Goal: Transaction & Acquisition: Purchase product/service

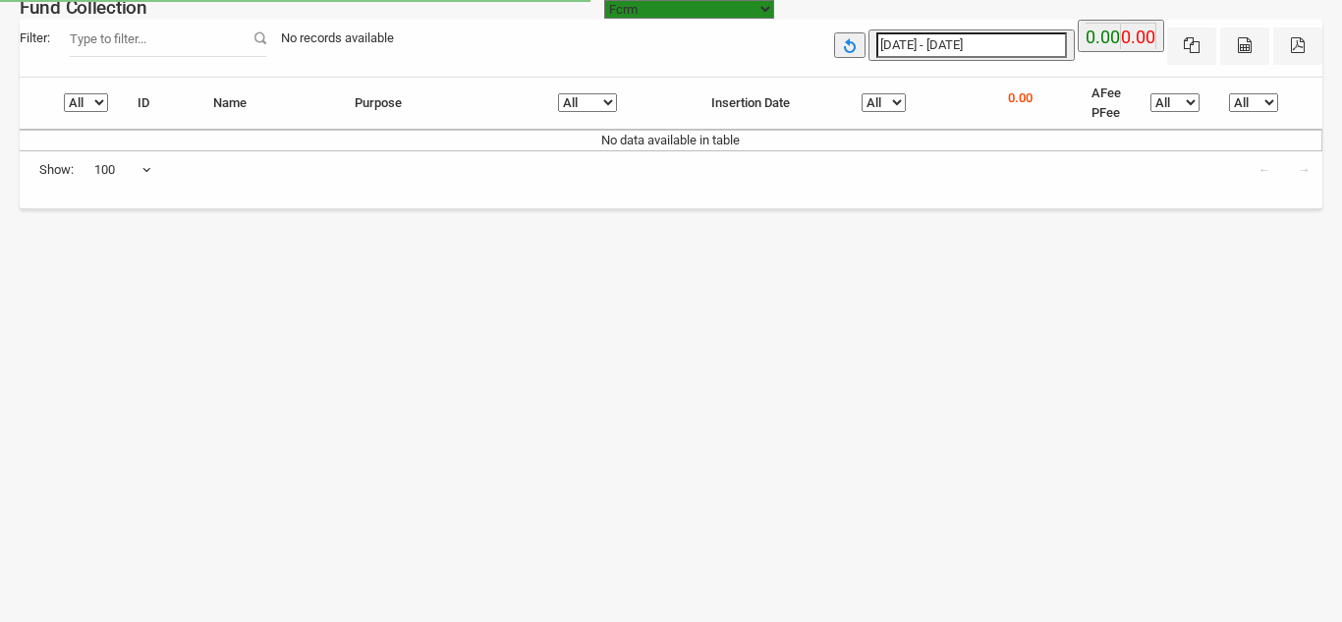
select select "[URL][DOMAIN_NAME]"
select select "100"
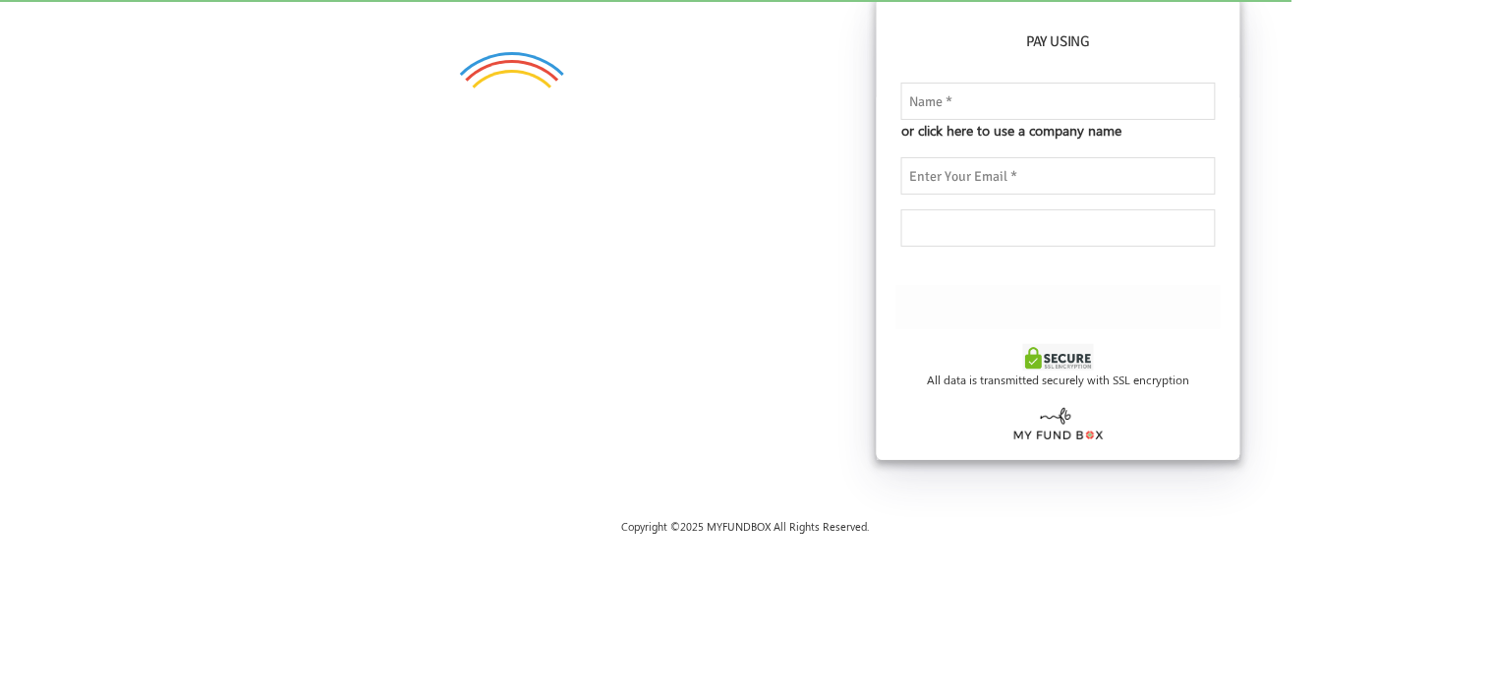
checkbox input "true"
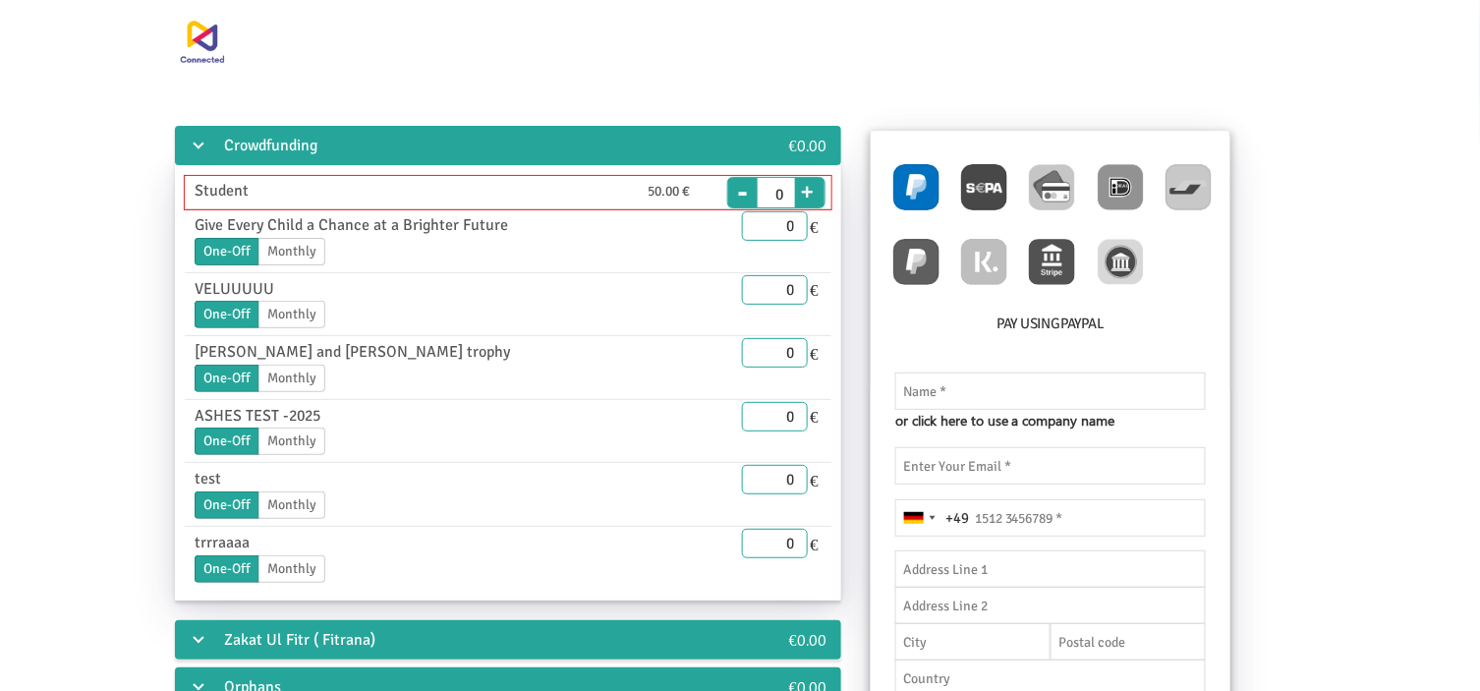
type input "1"
click at [806, 197] on button "+" at bounding box center [807, 189] width 25 height 28
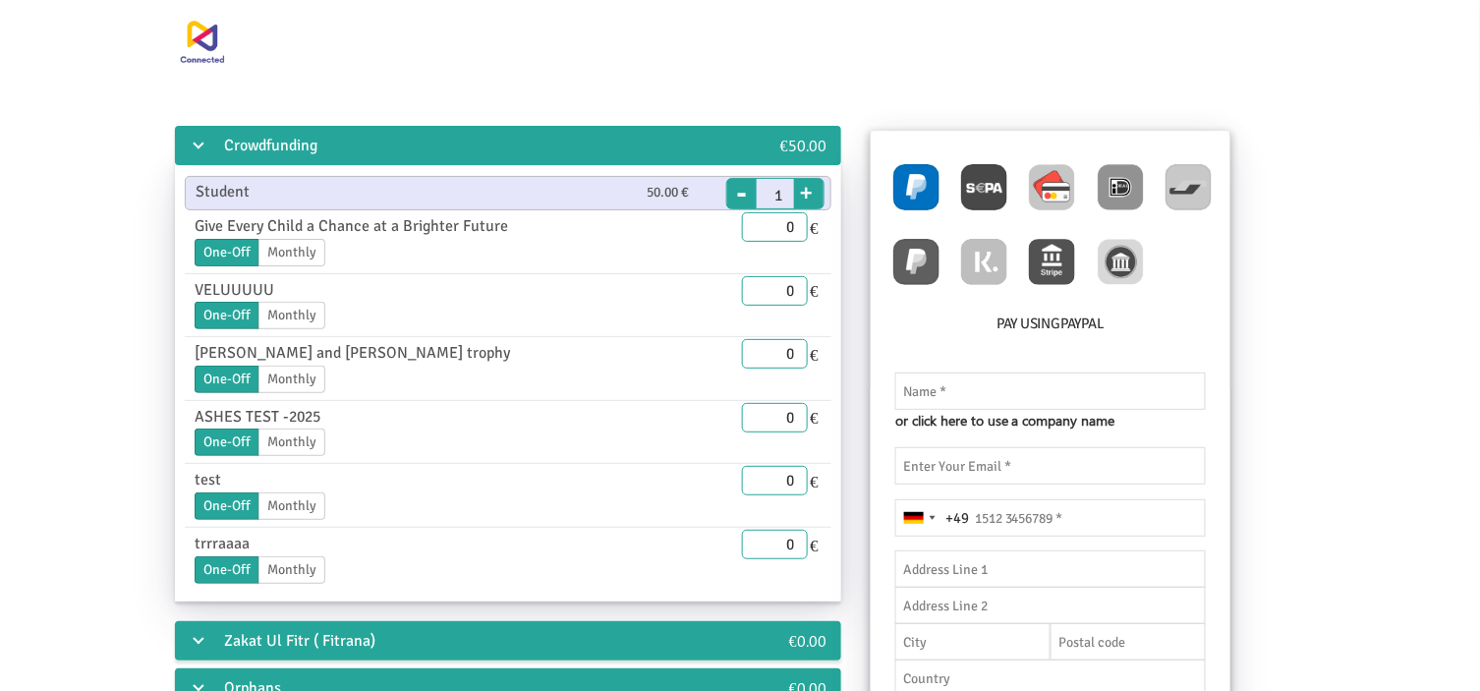
click at [1057, 198] on img at bounding box center [1052, 187] width 46 height 46
radio input "true"
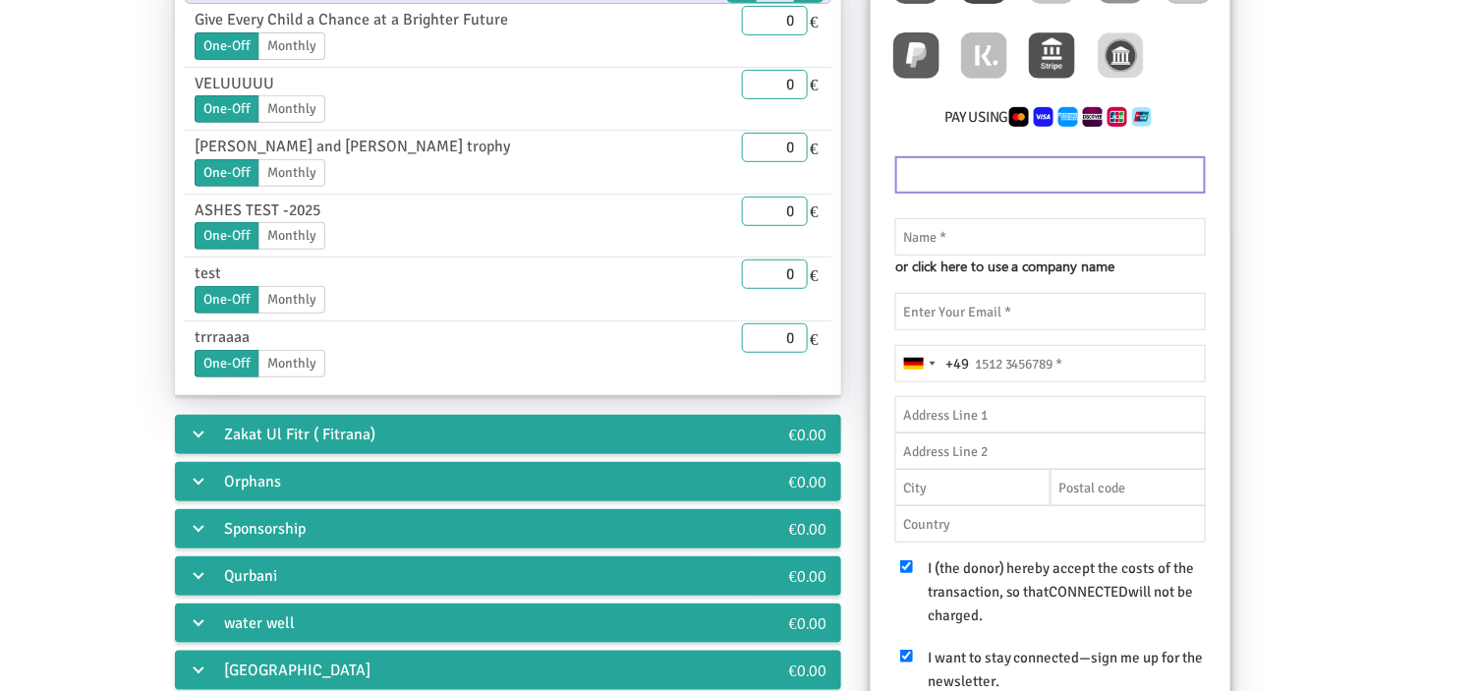
scroll to position [254, 0]
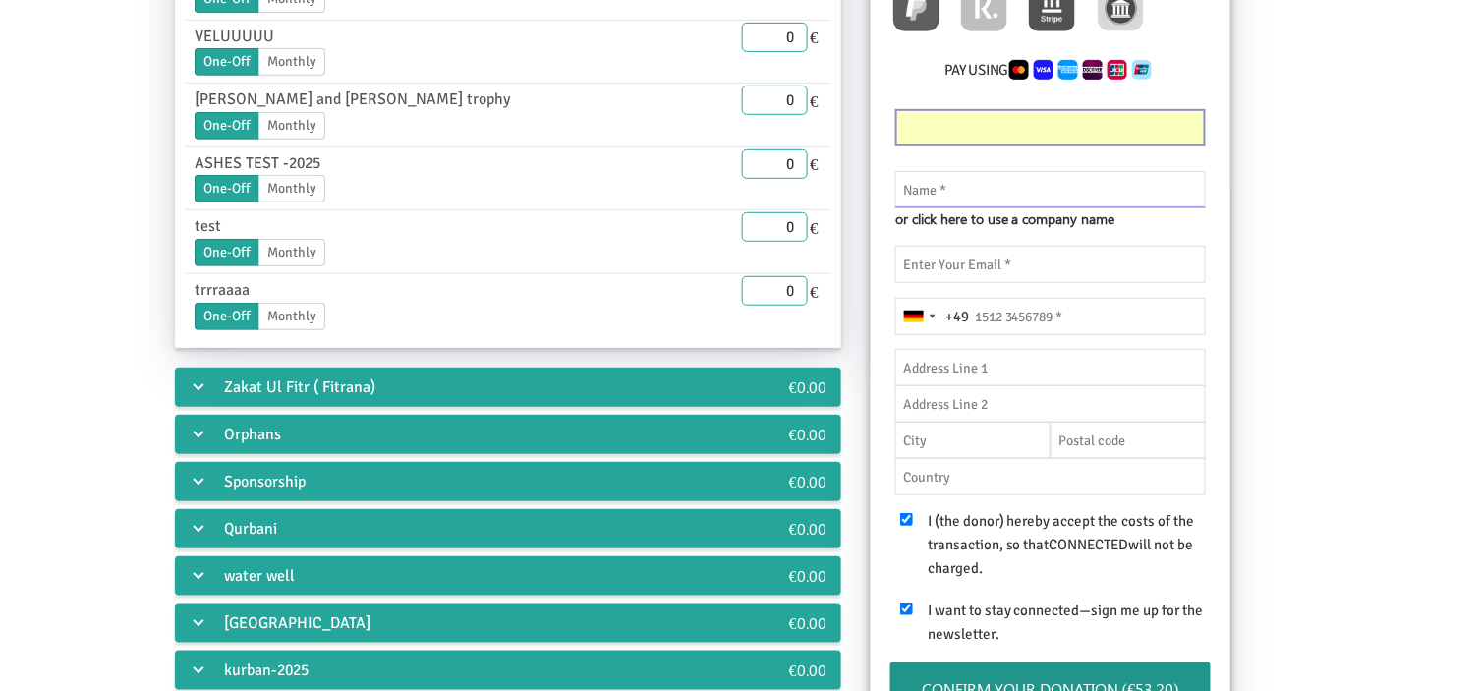
click at [1073, 192] on input "text" at bounding box center [1050, 189] width 311 height 37
type input "drt"
type input "rere"
type input "rrreer"
type input "ERRERE"
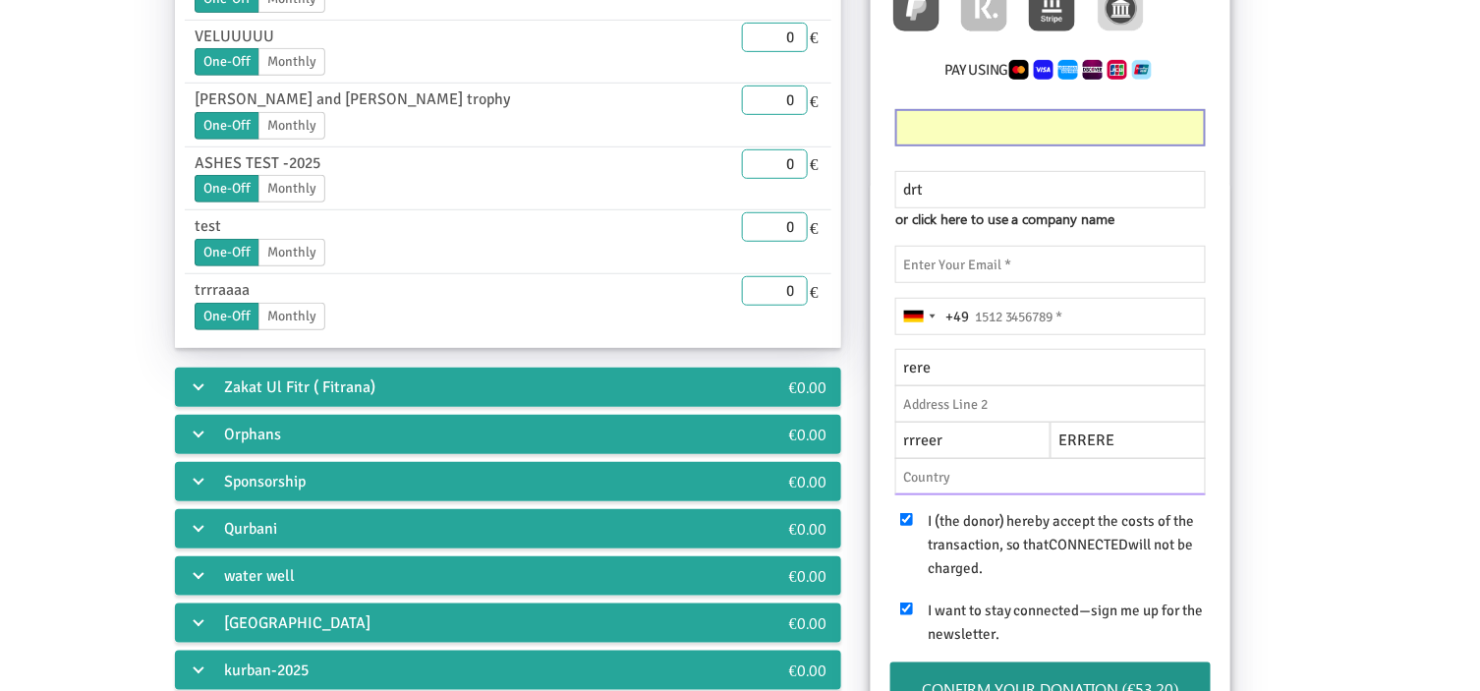
type input "[GEOGRAPHIC_DATA]"
click at [941, 370] on input "rere" at bounding box center [1050, 367] width 311 height 37
drag, startPoint x: 941, startPoint y: 370, endPoint x: 895, endPoint y: 374, distance: 46.4
click at [895, 374] on input "rere" at bounding box center [1050, 367] width 311 height 37
paste input "Saint%20George's%20Road"
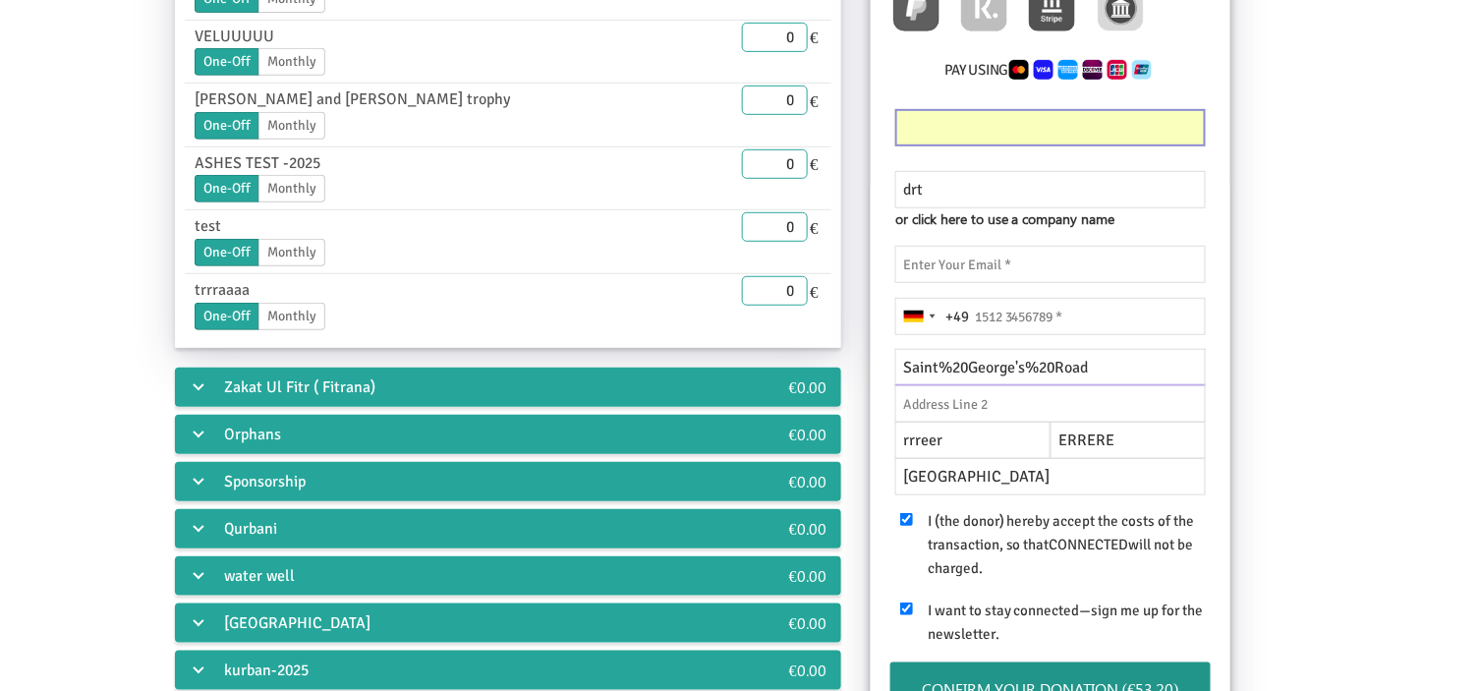
click at [953, 369] on input "Saint%20George's%20Road" at bounding box center [1050, 367] width 311 height 37
click at [1026, 365] on input "Saint20George's%20Road" at bounding box center [1050, 367] width 311 height 37
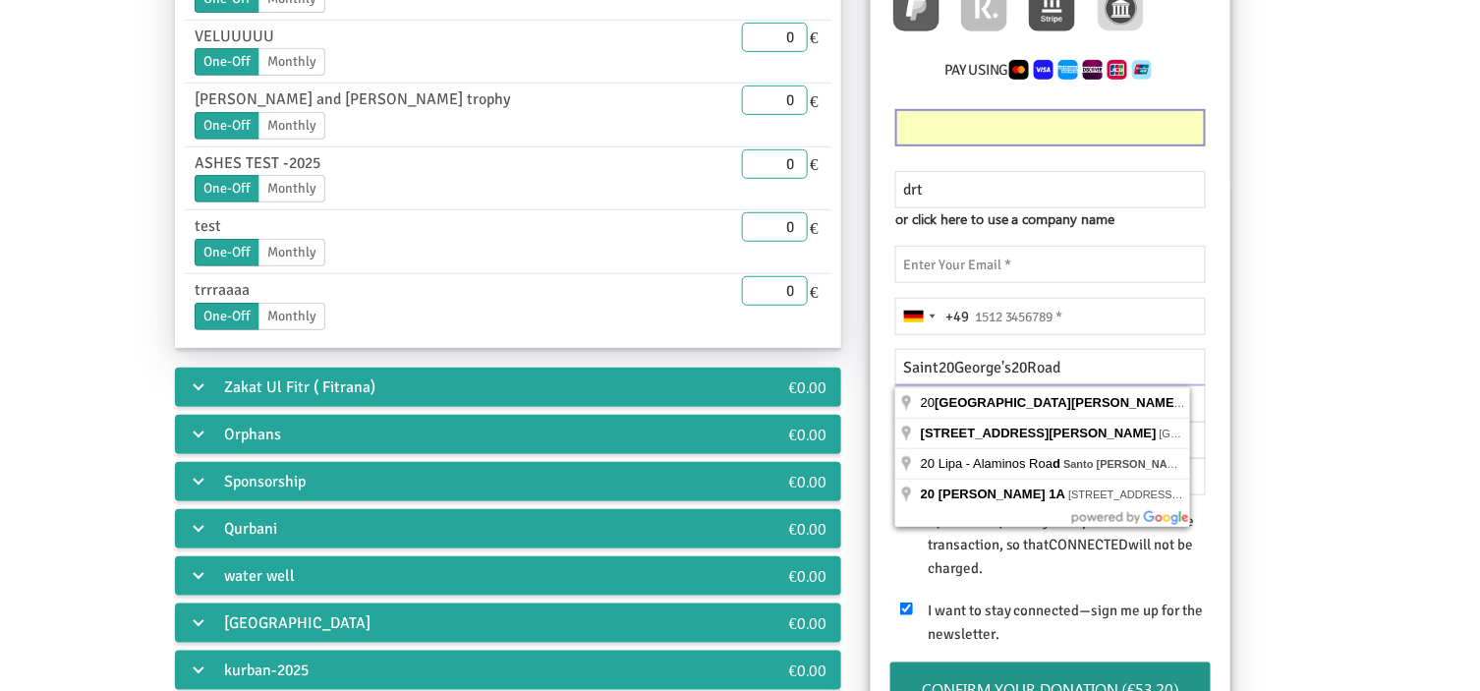
type input "Saint20George's20Road"
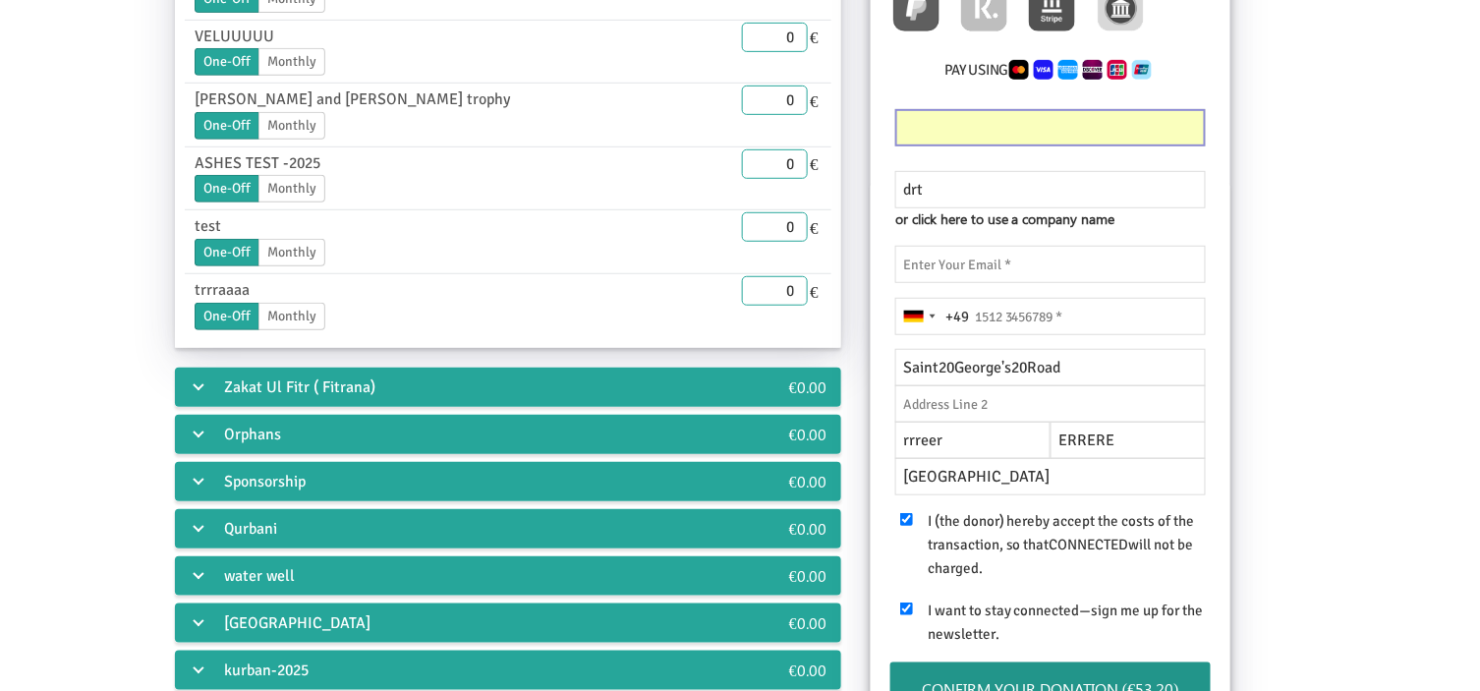
click at [1303, 371] on div "Crowdfunding €50.00 Student 50.00 € End Date 20.08.2025 Please enter a valid da…" at bounding box center [740, 362] width 1392 height 987
click at [1015, 400] on input "text" at bounding box center [1050, 403] width 311 height 37
paste input "13"
type input "13"
click at [1124, 436] on input "ERRERE" at bounding box center [1128, 440] width 155 height 37
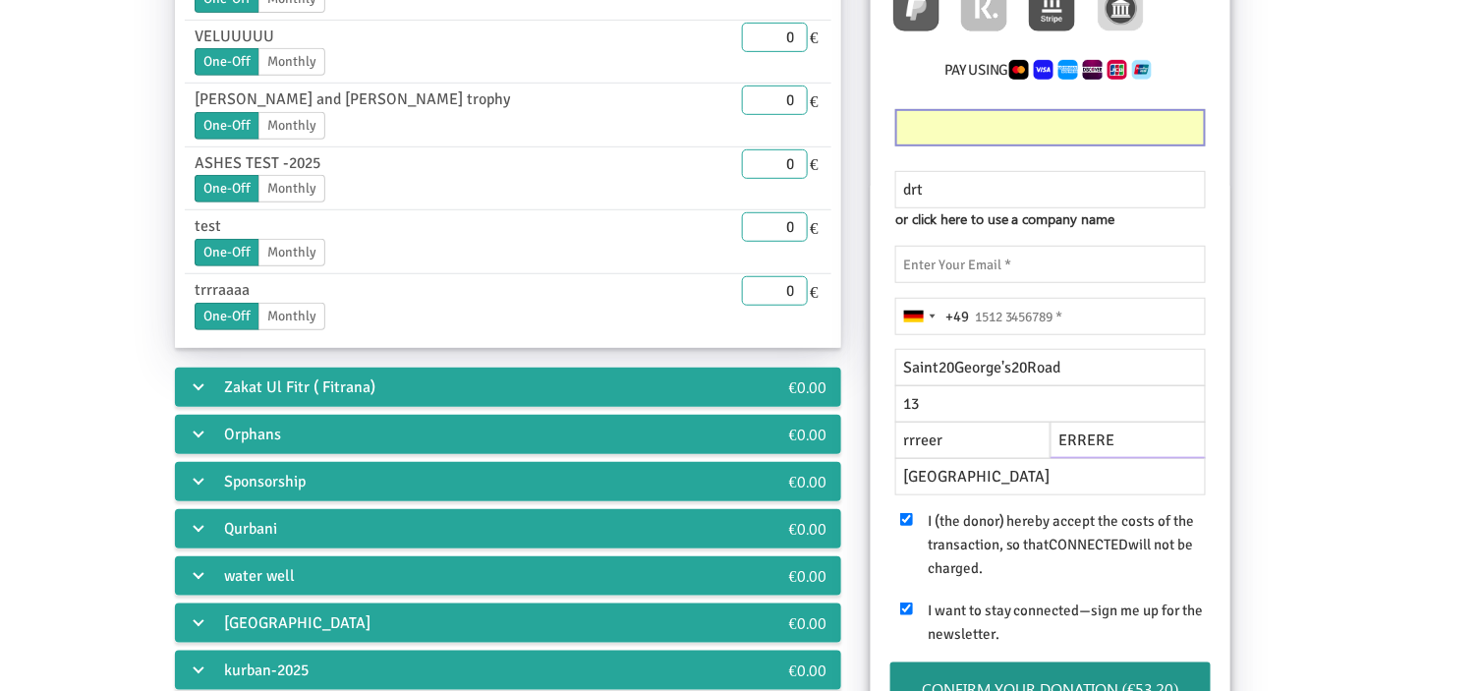
paste input "NW11%200LU"
click at [1111, 437] on input "NW11%200LU" at bounding box center [1128, 440] width 155 height 37
type input "NW11 200LU"
drag, startPoint x: 989, startPoint y: 482, endPoint x: 823, endPoint y: 470, distance: 166.5
click at [823, 470] on div "Crowdfunding €50.00 Student 50.00 € End Date 20.08.2025 Please enter a valid da…" at bounding box center [740, 362] width 1392 height 987
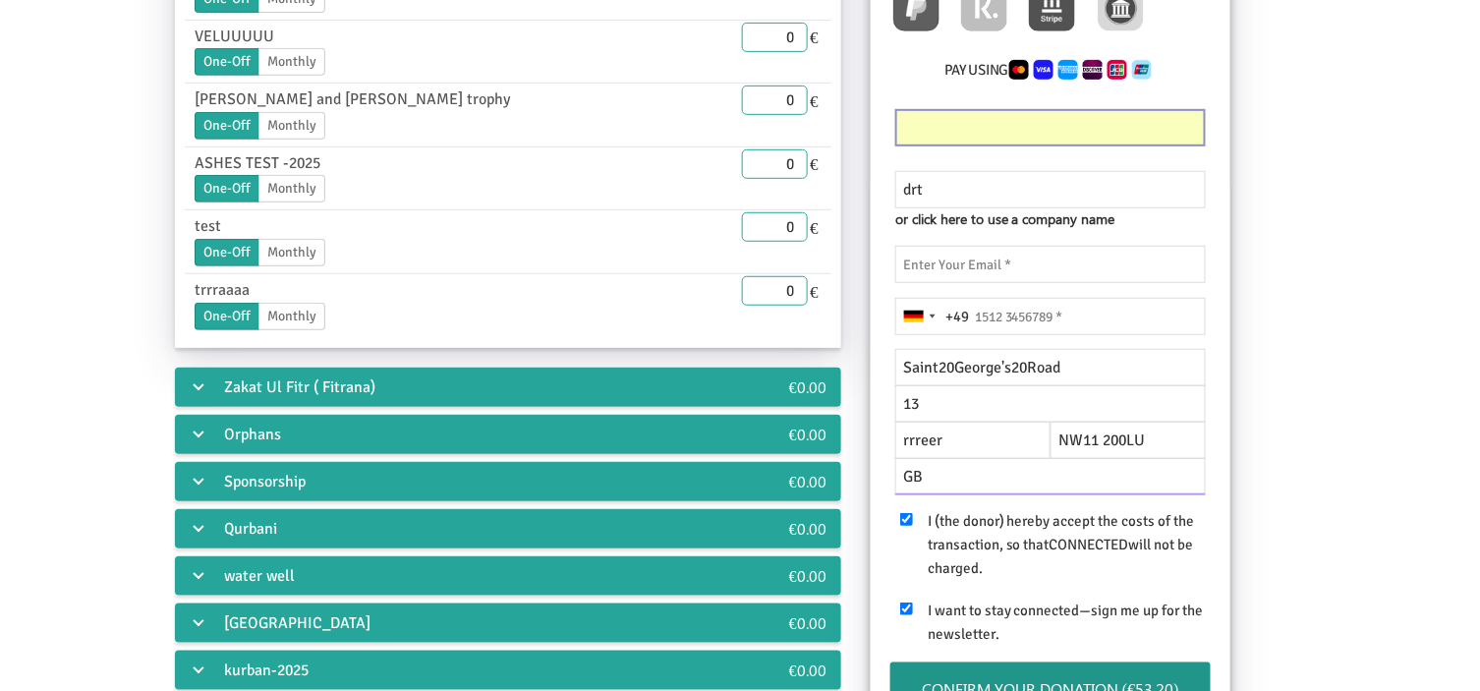
type input "GB"
click at [1325, 384] on div "Crowdfunding €50.00 Student 50.00 € End Date 20.08.2025 Please enter a valid da…" at bounding box center [740, 362] width 1392 height 987
click at [926, 319] on div "[GEOGRAPHIC_DATA] +49" at bounding box center [918, 316] width 45 height 35
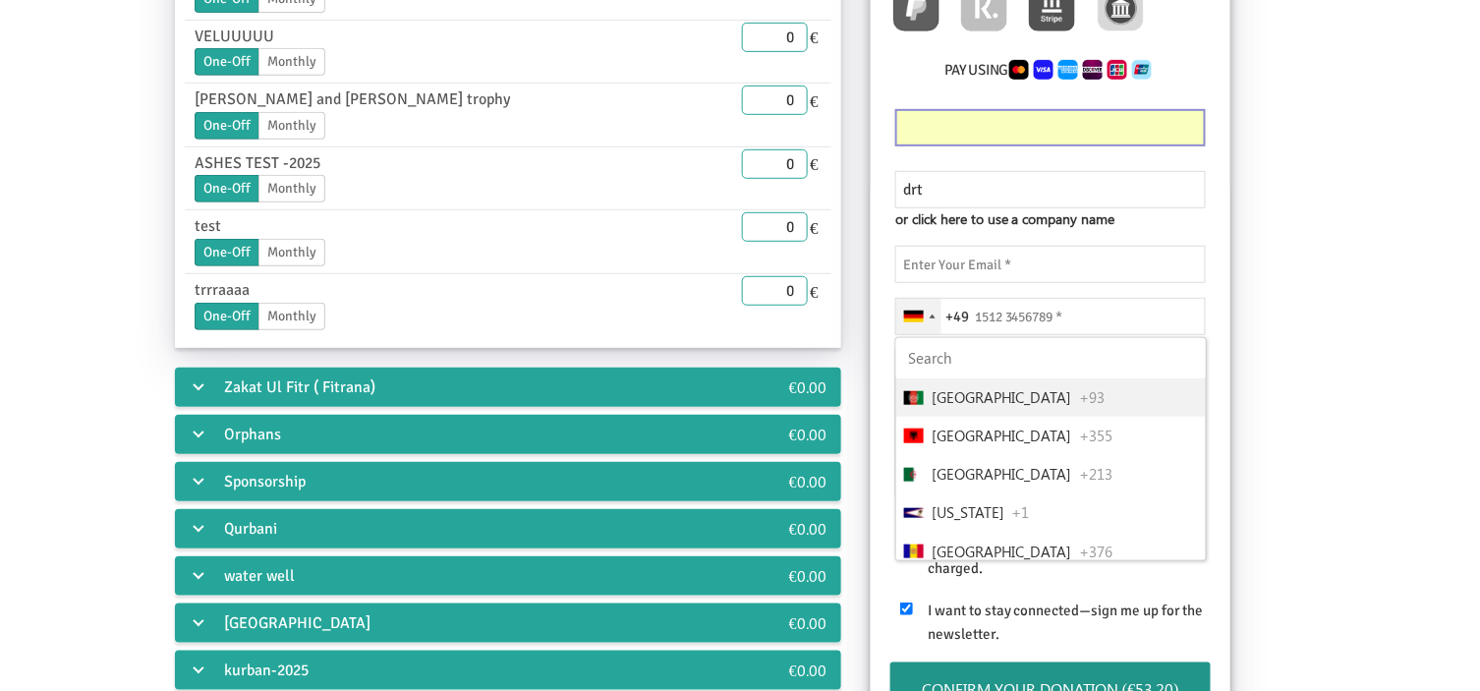
click at [954, 356] on input "Search" at bounding box center [1051, 358] width 310 height 40
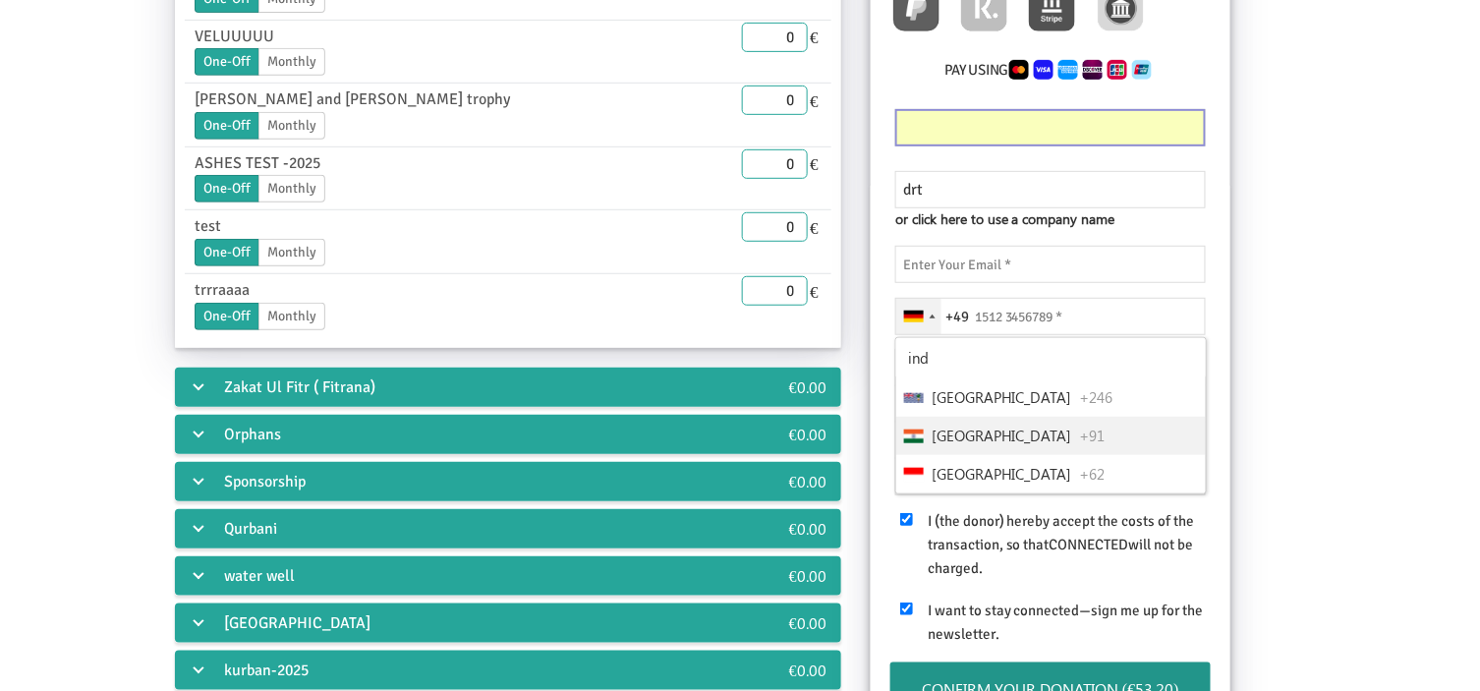
type input "ind"
click at [939, 427] on span "[GEOGRAPHIC_DATA]" at bounding box center [1002, 436] width 141 height 23
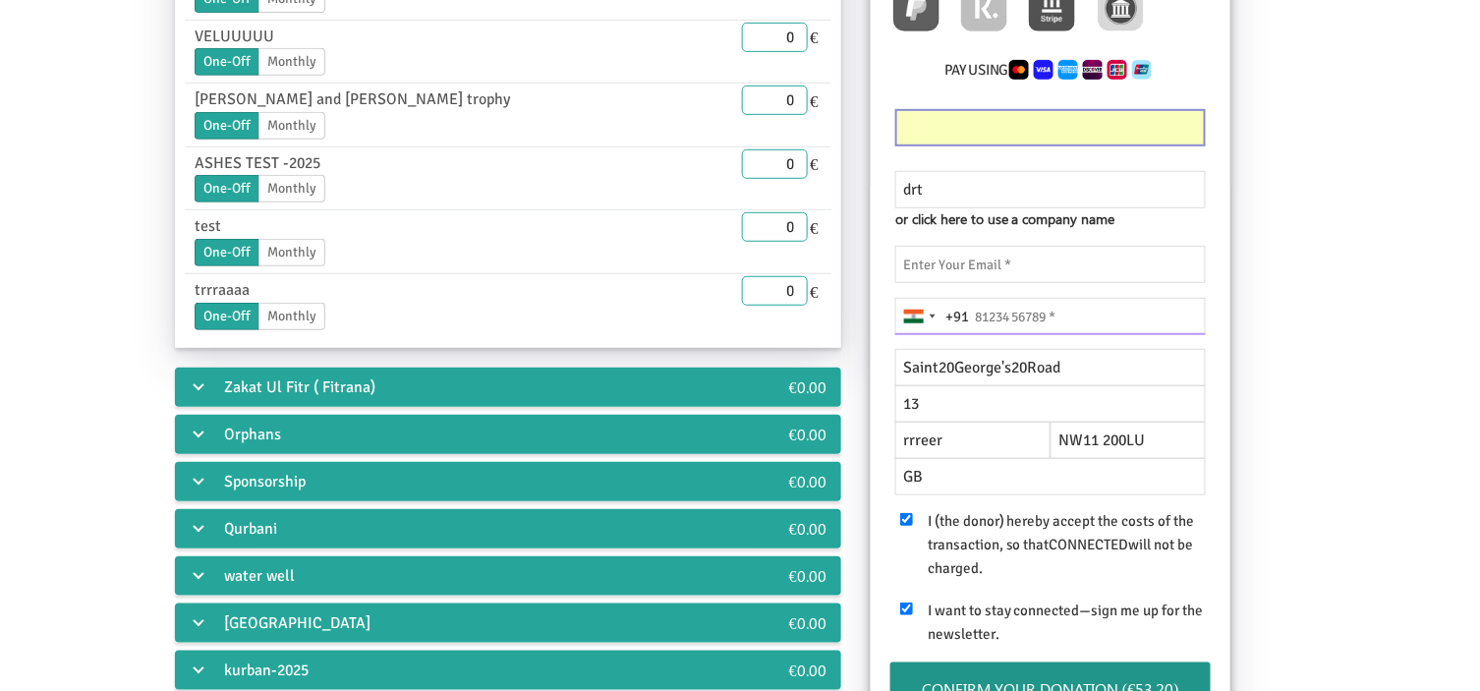
drag, startPoint x: 1000, startPoint y: 322, endPoint x: 1002, endPoint y: 312, distance: 11.0
click at [1000, 319] on input "tel" at bounding box center [1050, 316] width 311 height 37
type input "98659 86265"
click at [1042, 268] on input "email" at bounding box center [1050, 264] width 311 height 37
paste input "liriwe1504@jobzyy.com"
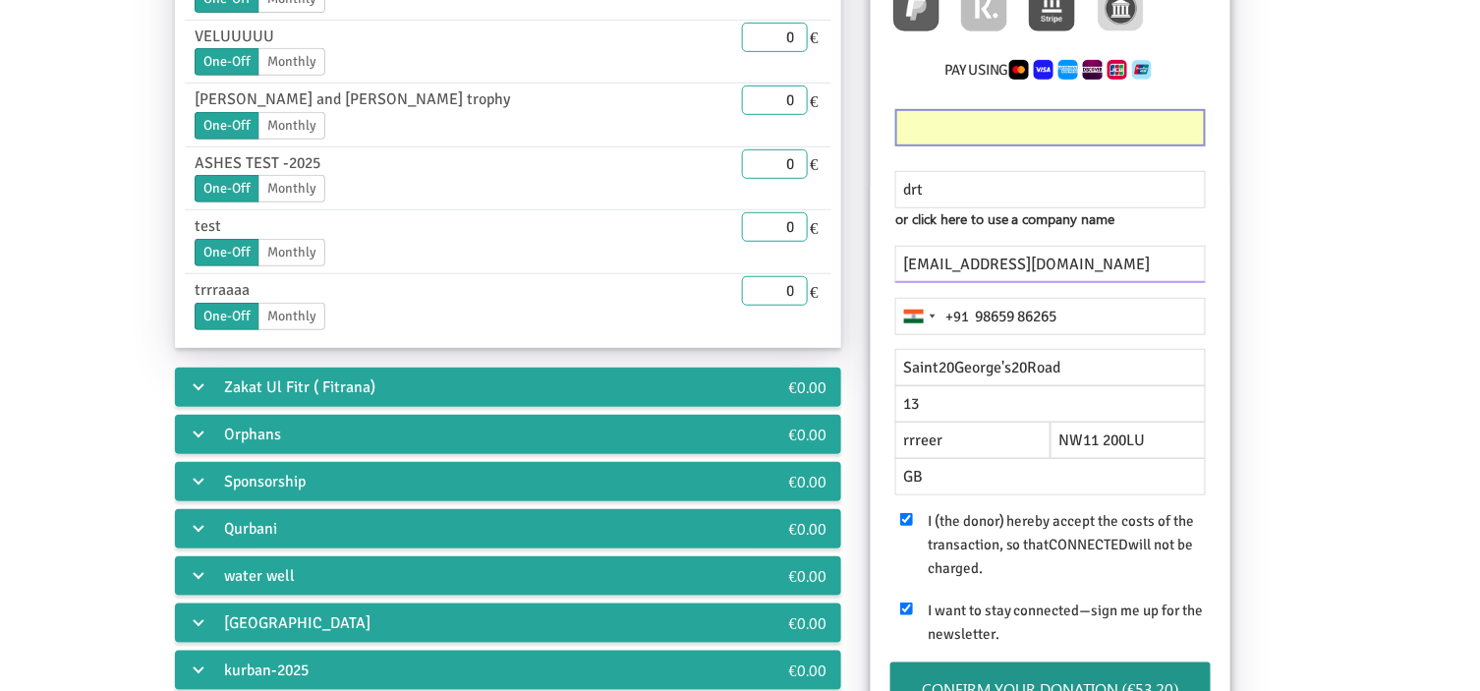
type input "liriwe1504@jobzyy.com"
click at [1304, 354] on div "Crowdfunding €50.00 Student 50.00 € End Date 20.08.2025 Please enter a valid da…" at bounding box center [740, 362] width 1392 height 987
type input "Třtěnice"
type input "234525"
type input "CZ"
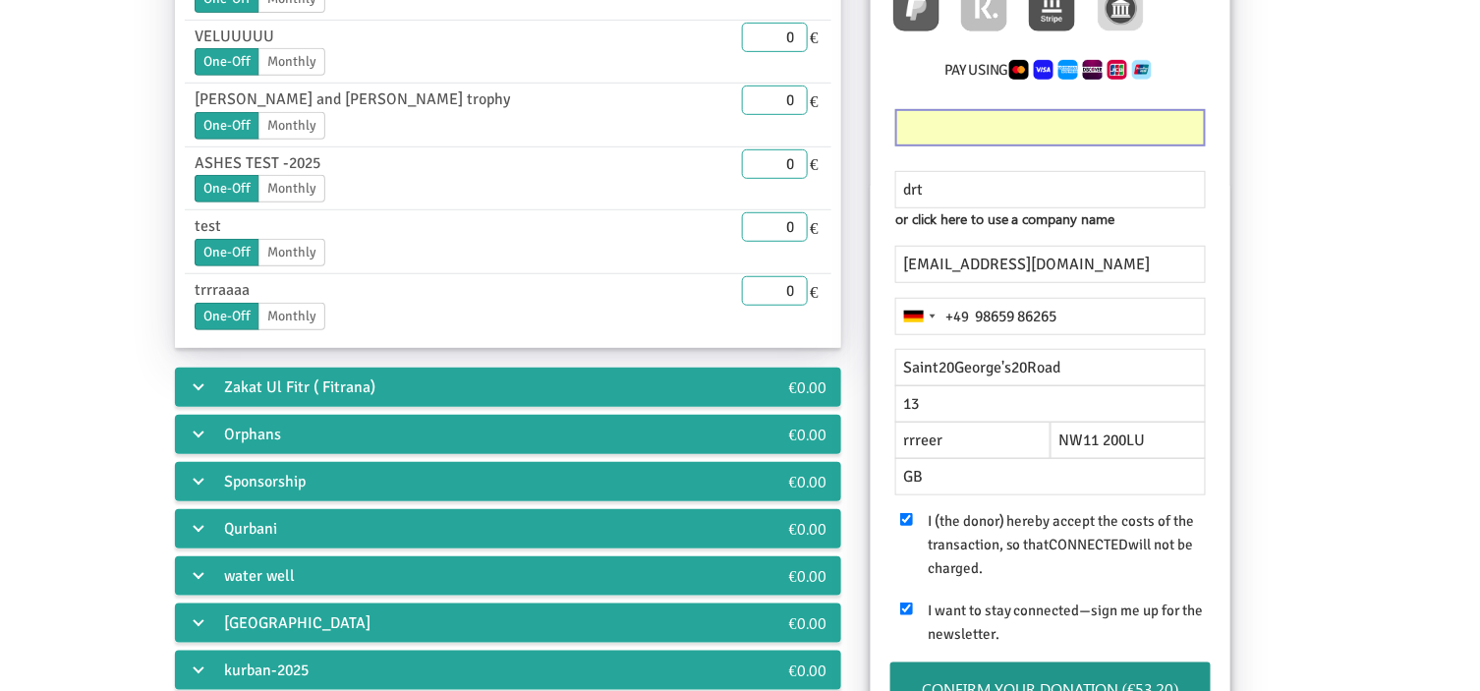
type input "15235686848"
click at [1065, 378] on input "text" at bounding box center [1050, 367] width 311 height 37
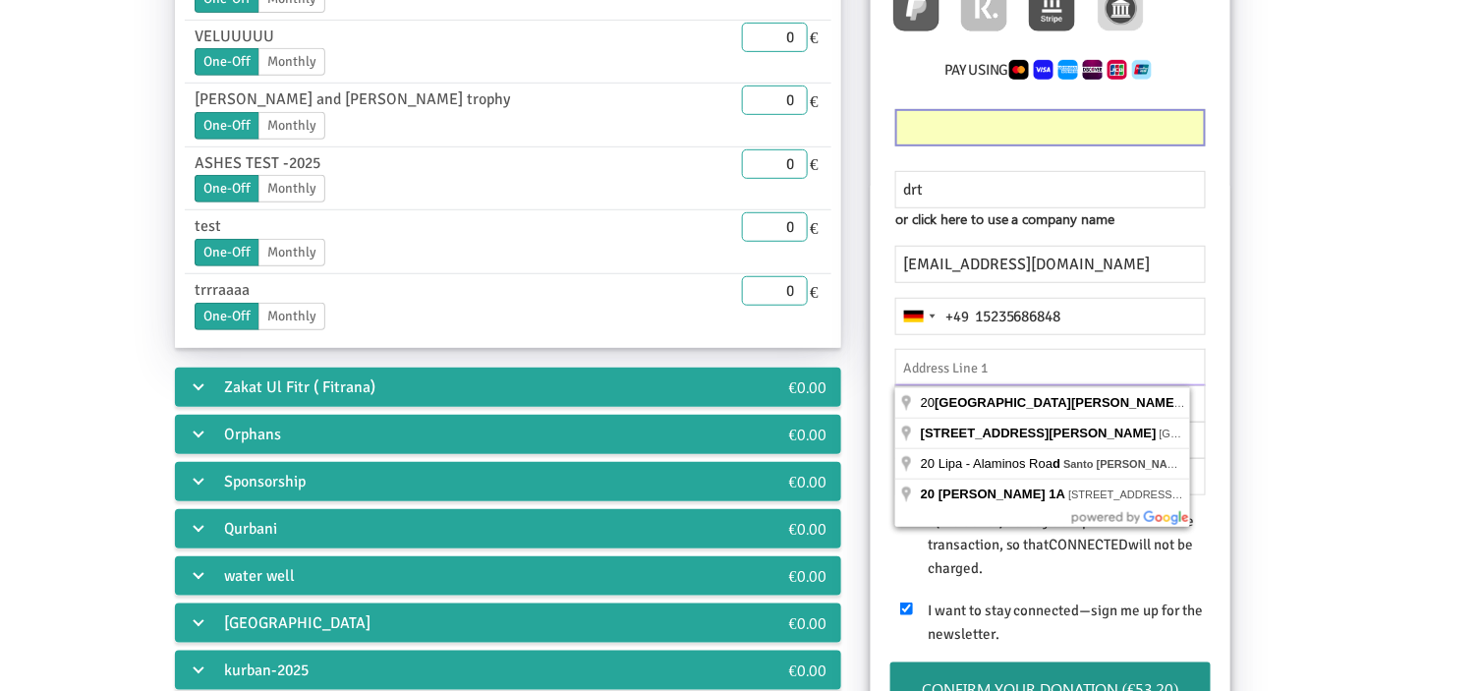
paste input "Saint%20George's%20Road"
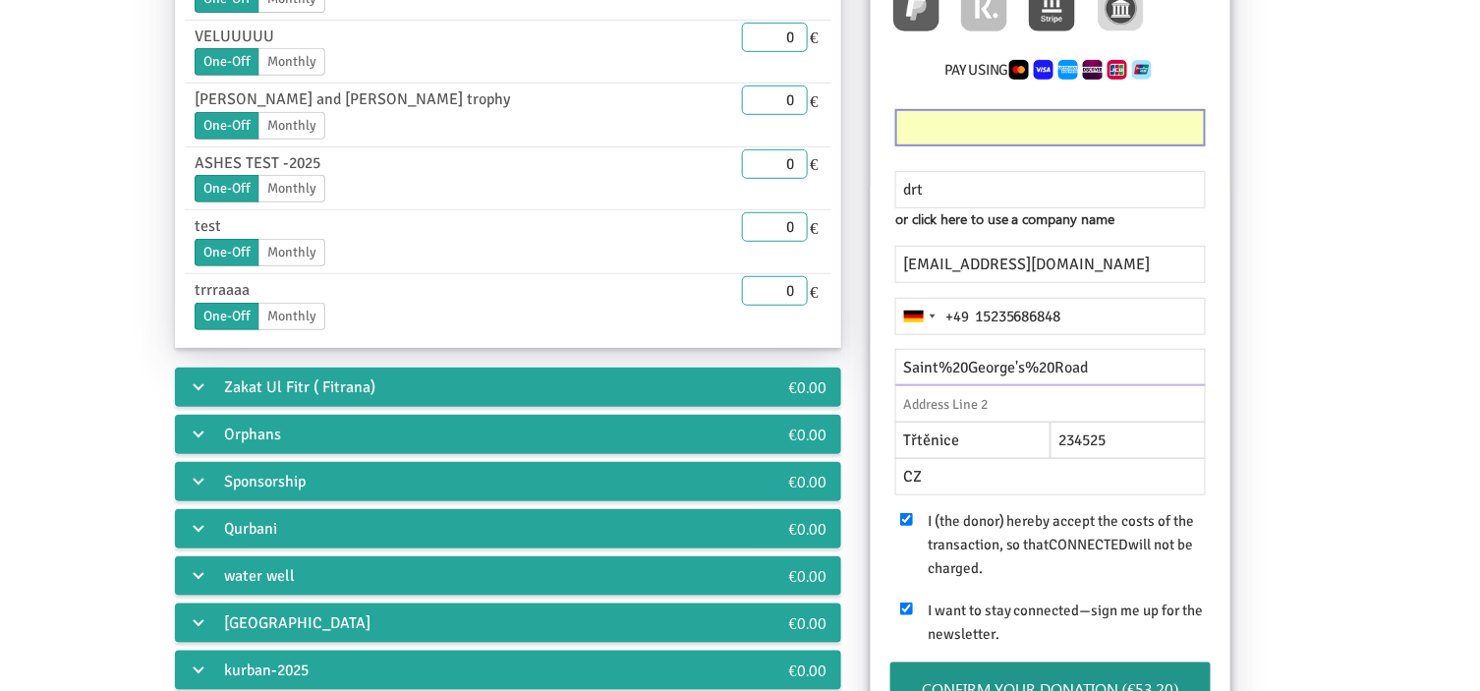
click at [953, 368] on input "Saint%20George's%20Road" at bounding box center [1050, 367] width 311 height 37
click at [1023, 364] on input "Saint20George's%20Road" at bounding box center [1050, 367] width 311 height 37
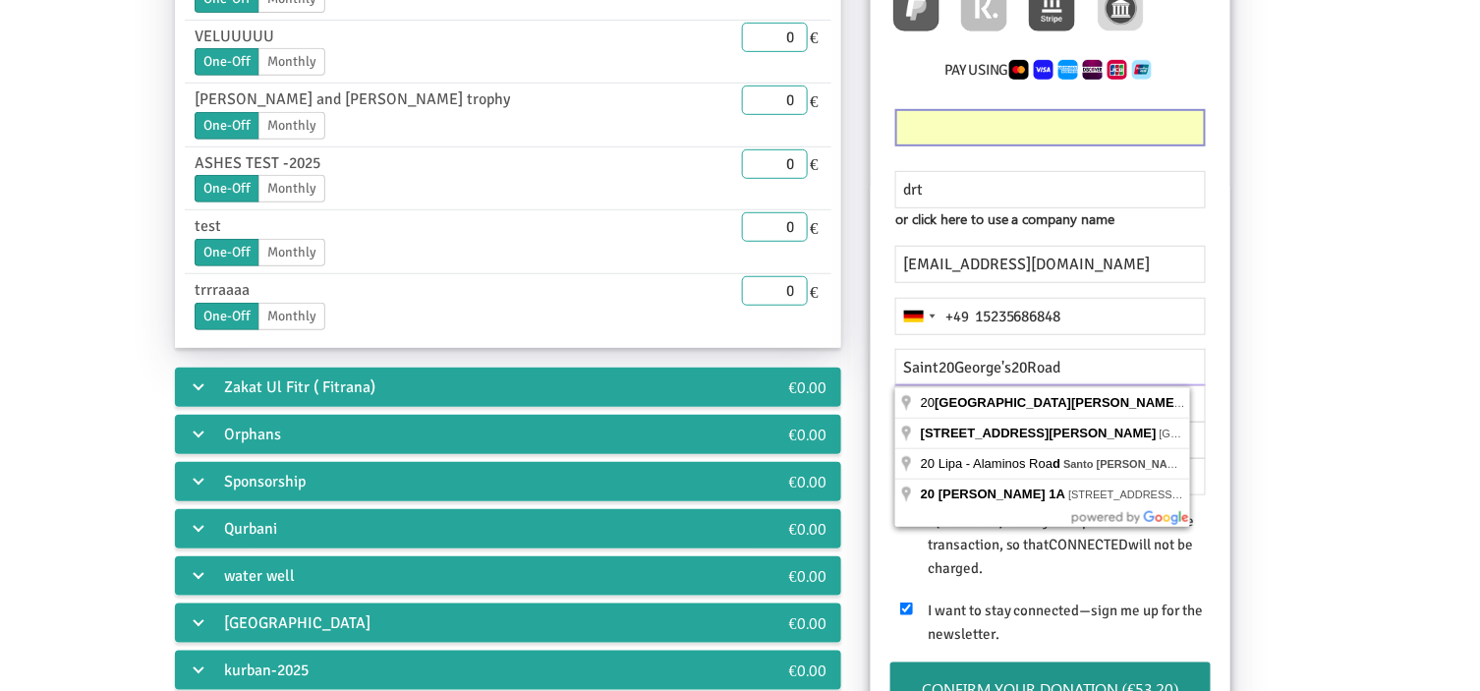
type input "Saint20George's20Road"
click at [1303, 445] on div "Crowdfunding €50.00 Student 50.00 € End Date 20.08.2025 Please enter a valid da…" at bounding box center [740, 362] width 1392 height 987
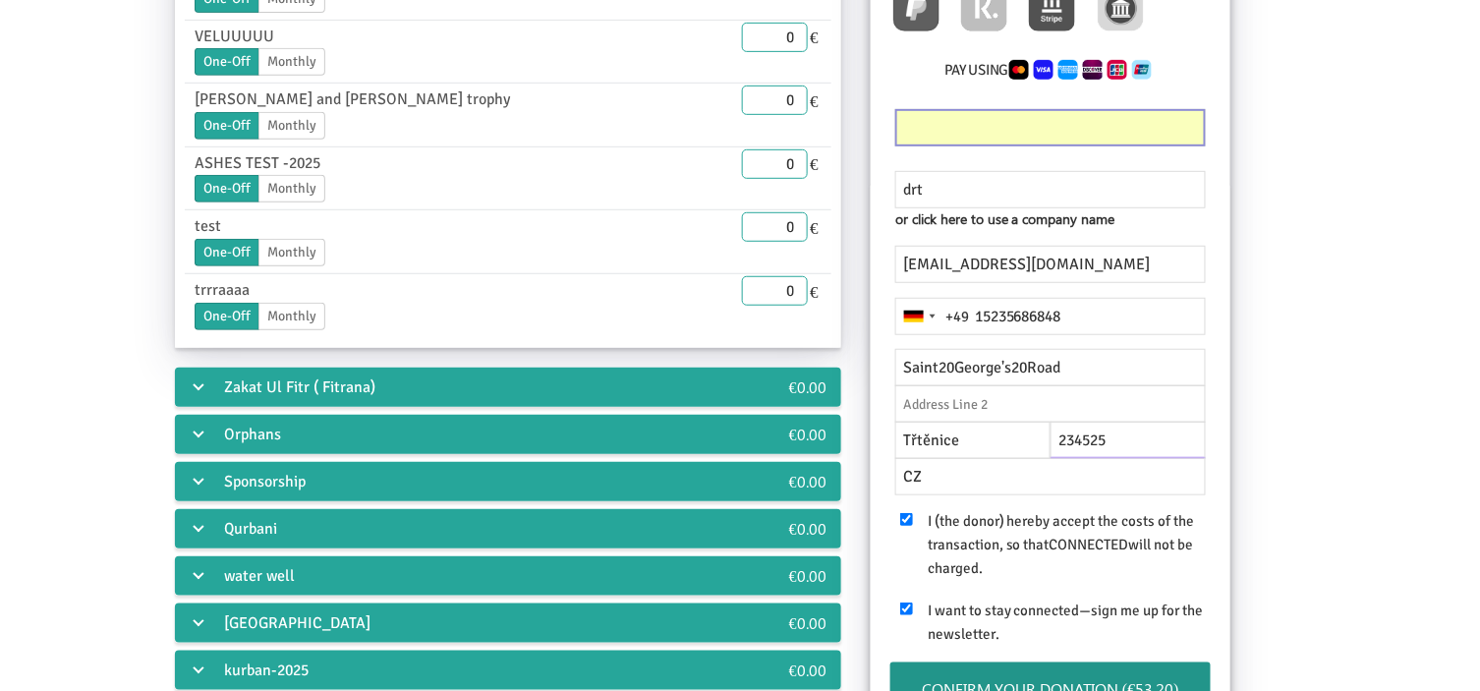
click at [1130, 443] on input "234525" at bounding box center [1128, 440] width 155 height 37
drag, startPoint x: 1130, startPoint y: 443, endPoint x: 1065, endPoint y: 452, distance: 65.5
click at [1065, 452] on input "234525" at bounding box center [1128, 440] width 155 height 37
paste input "NW11%200LU"
type input "NW11 200LU"
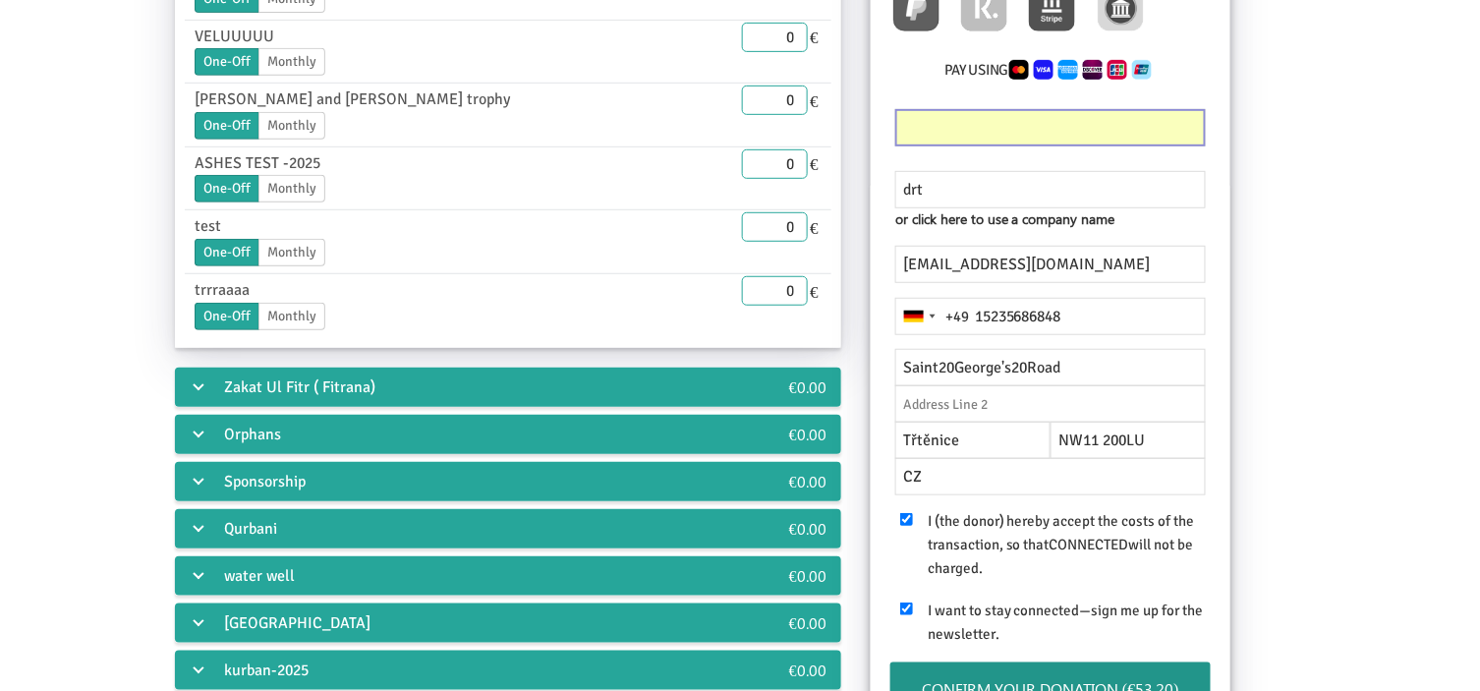
drag, startPoint x: 1361, startPoint y: 337, endPoint x: 1055, endPoint y: 424, distance: 317.6
click at [1347, 341] on div "Crowdfunding €50.00 Student 50.00 € End Date 20.08.2025 Please enter a valid da…" at bounding box center [740, 362] width 1392 height 987
click at [876, 415] on div "drt or click here to use a company name Name should be atleast 3 characters New…" at bounding box center [1051, 513] width 360 height 665
drag, startPoint x: 1003, startPoint y: 438, endPoint x: 880, endPoint y: 437, distance: 123.8
click at [881, 437] on div "Třtěnice NW11 200LU" at bounding box center [1051, 441] width 340 height 36
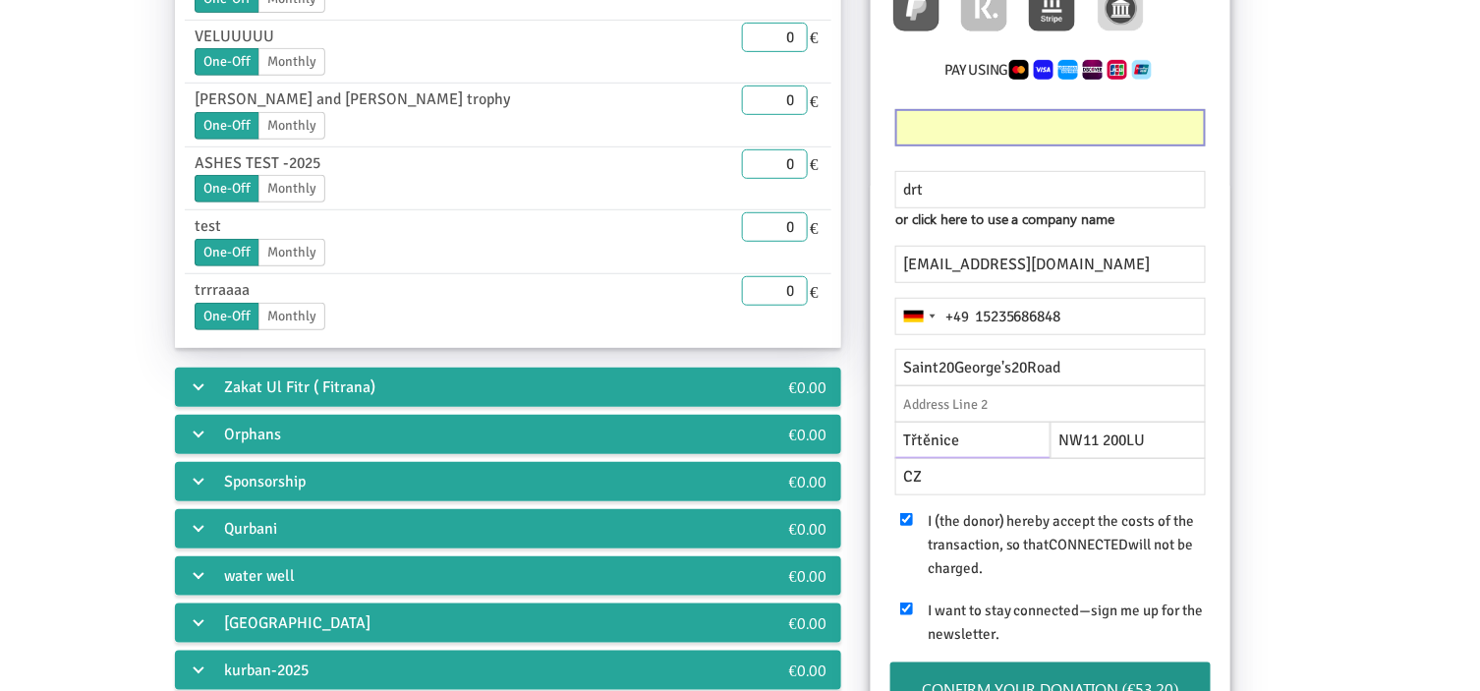
paste input "13"
type input "13"
click at [960, 400] on input "text" at bounding box center [1050, 403] width 311 height 37
drag, startPoint x: 944, startPoint y: 478, endPoint x: 873, endPoint y: 478, distance: 71.7
click at [873, 478] on div "drt or click here to use a company name Name should be atleast 3 characters New…" at bounding box center [1051, 513] width 360 height 665
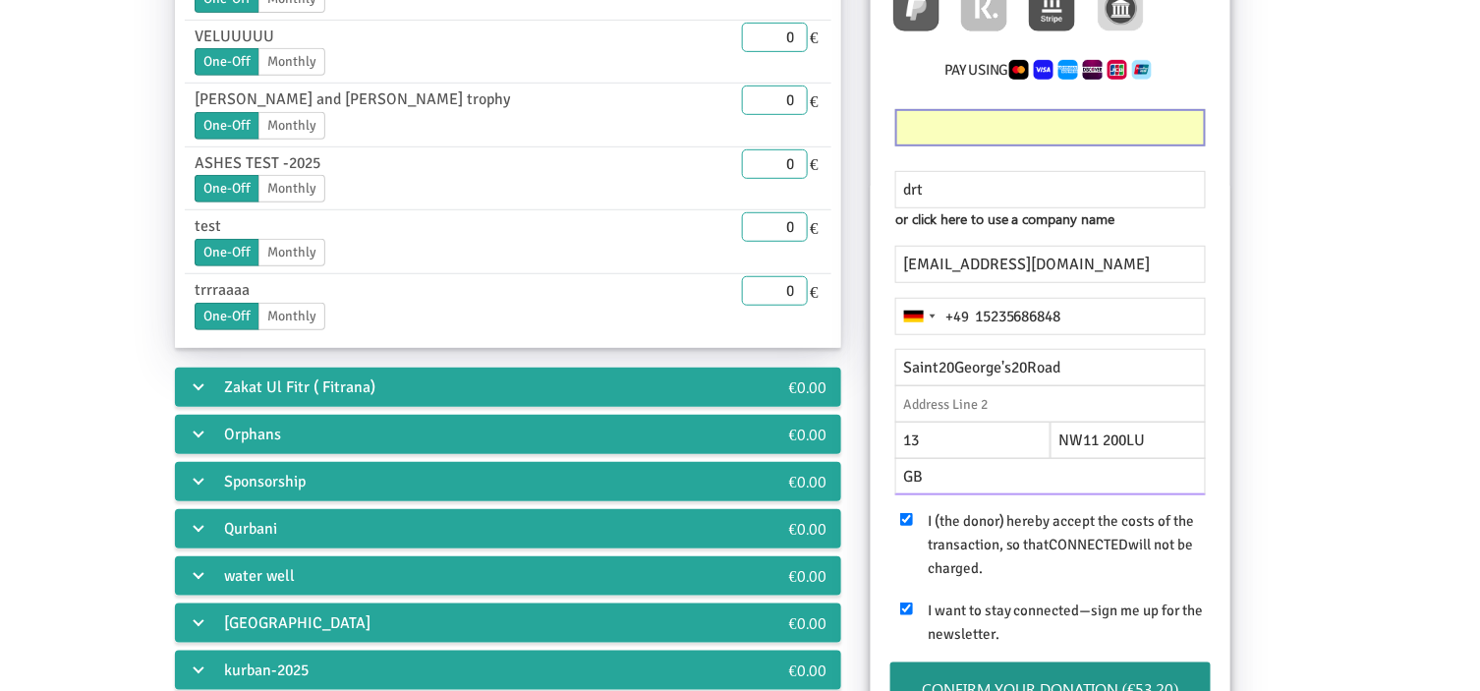
type input "GB"
click at [1413, 485] on div "Crowdfunding €50.00 Student 50.00 € End Date 20.08.2025 Please enter a valid da…" at bounding box center [740, 362] width 1392 height 987
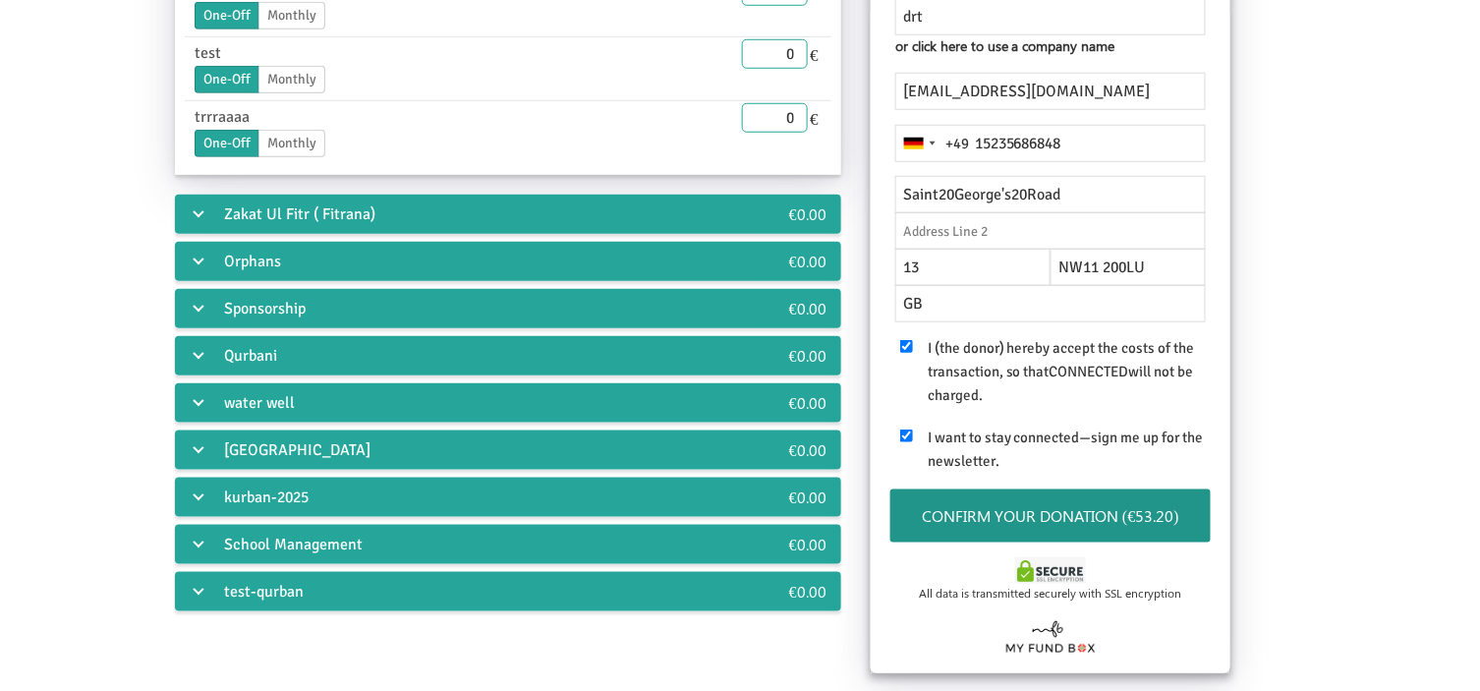
scroll to position [494, 0]
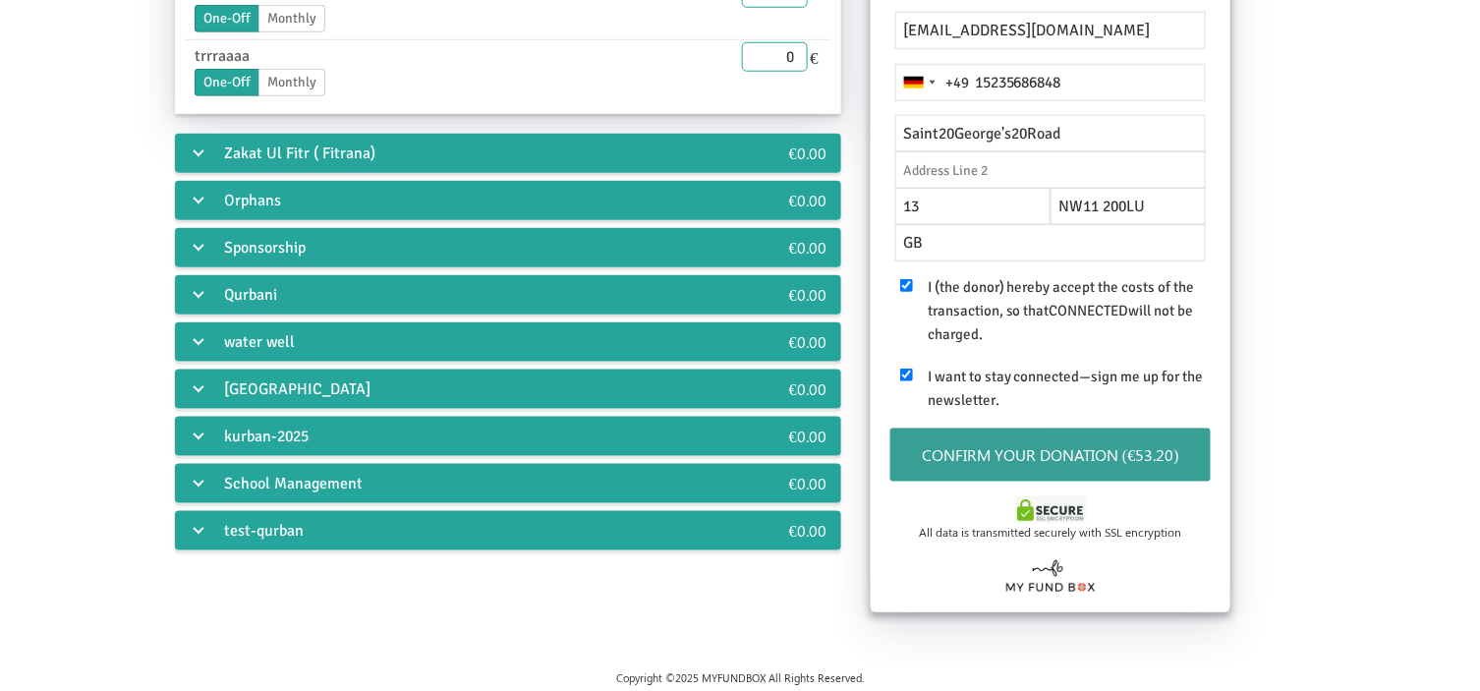
click at [1124, 459] on button "Confirm your donation (€53.20)" at bounding box center [1050, 455] width 320 height 54
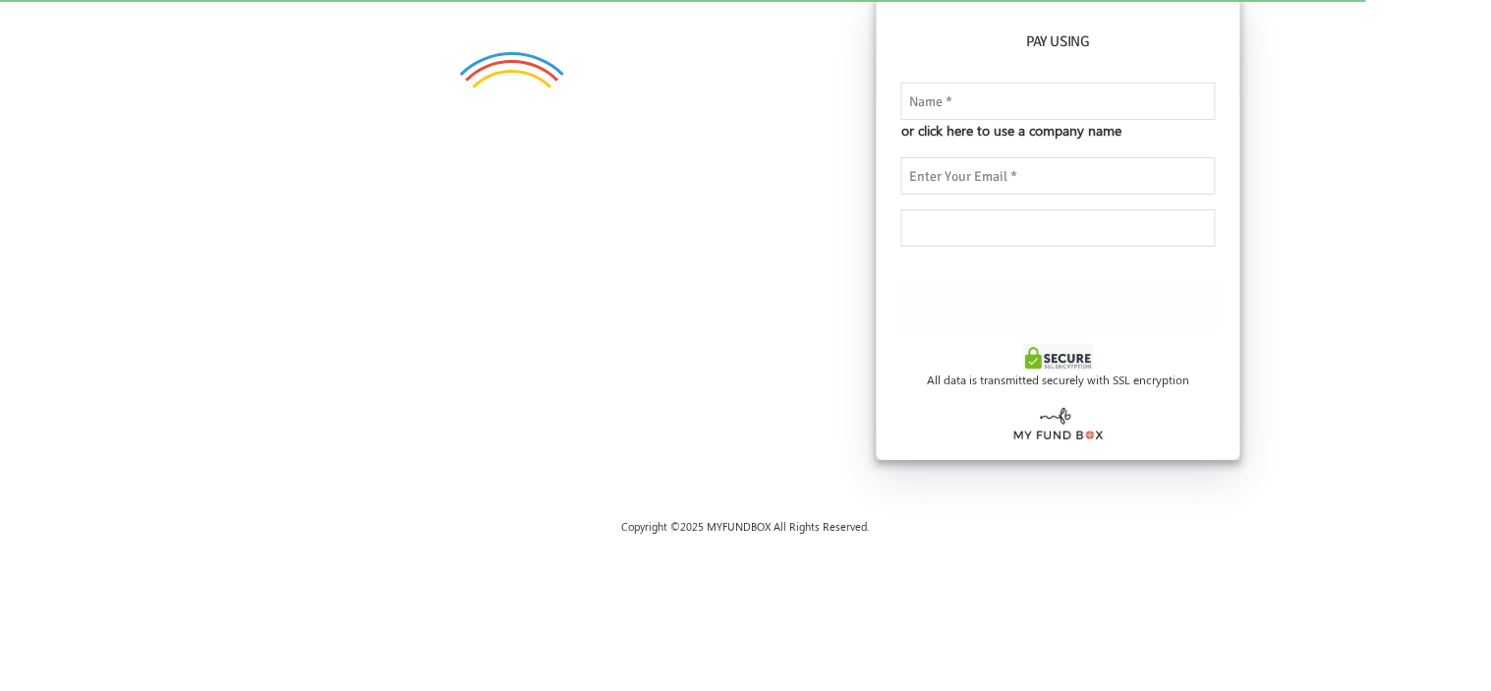
checkbox input "true"
